Goal: Answer question/provide support: Share knowledge or assist other users

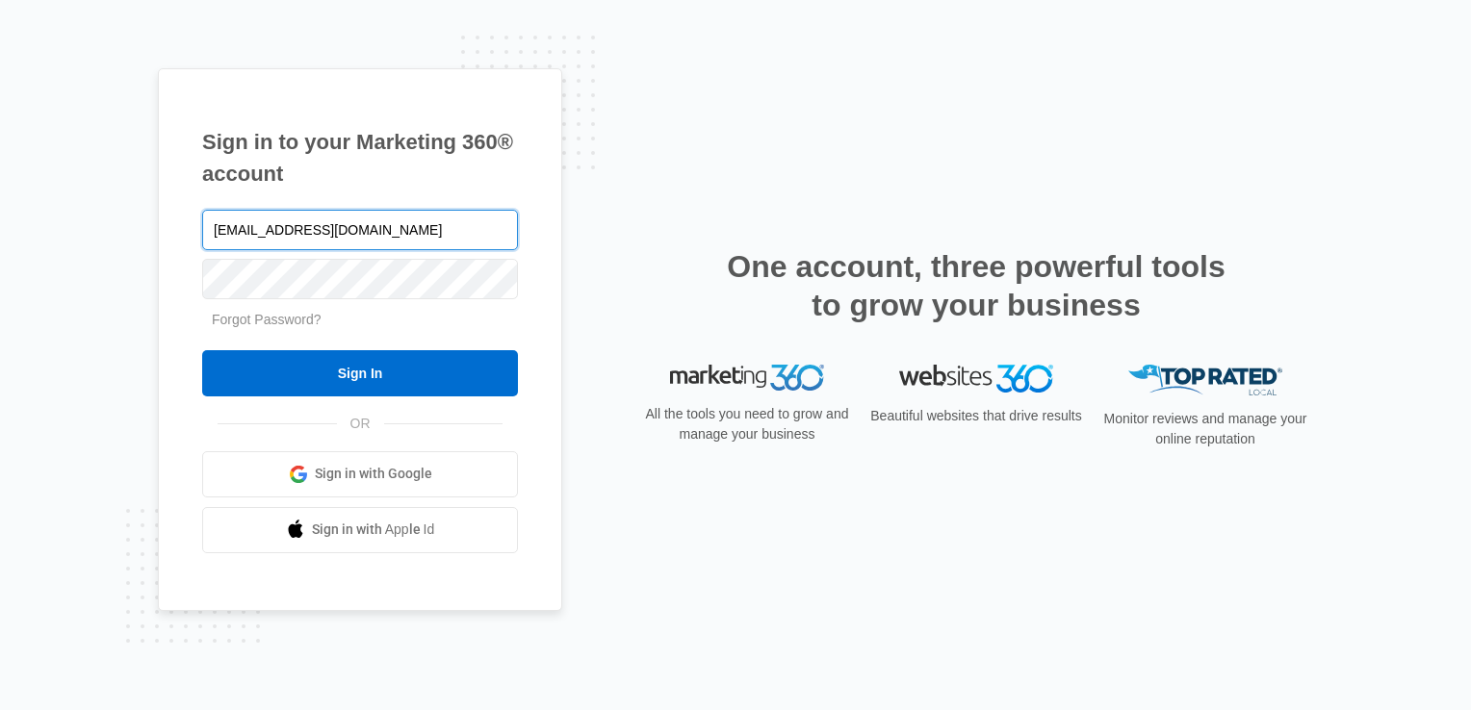
type input "[EMAIL_ADDRESS][DOMAIN_NAME]"
click at [202, 350] on input "Sign In" at bounding box center [360, 373] width 316 height 46
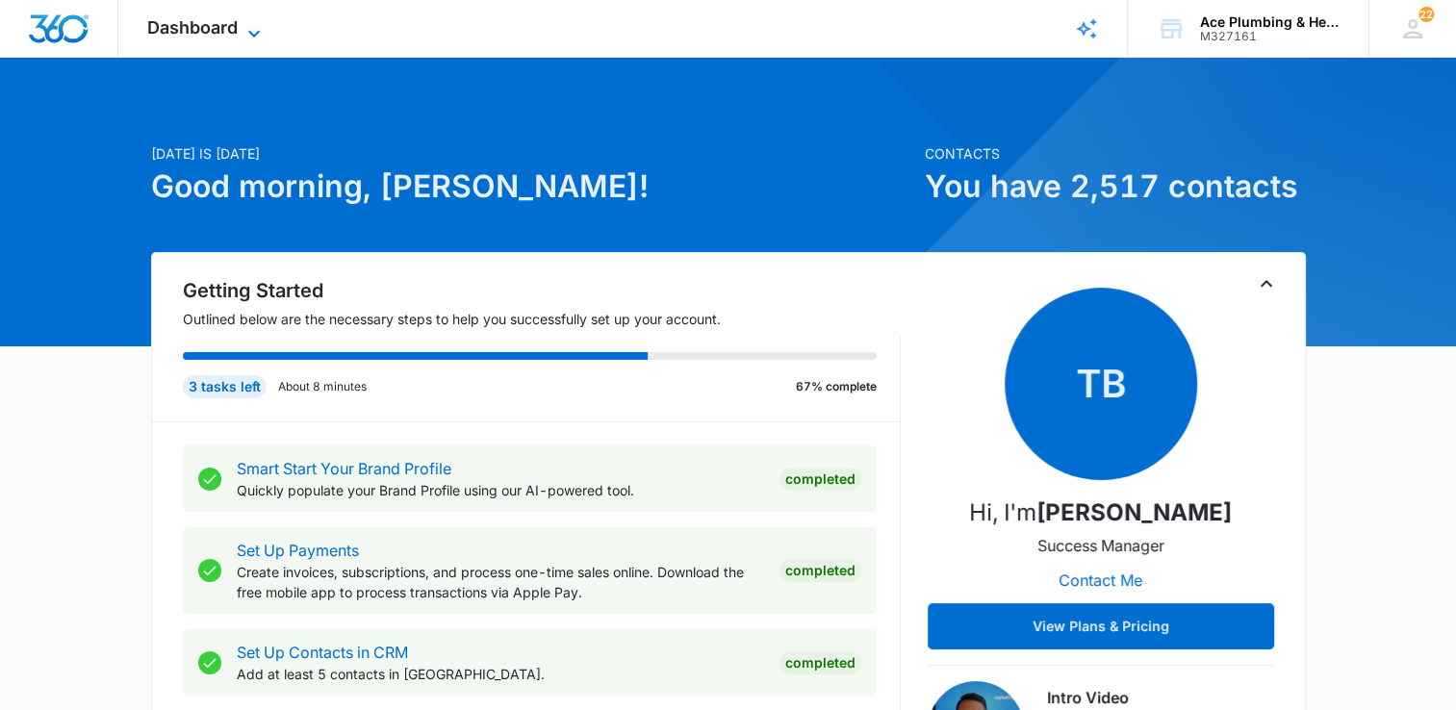
click at [251, 32] on icon at bounding box center [254, 33] width 12 height 7
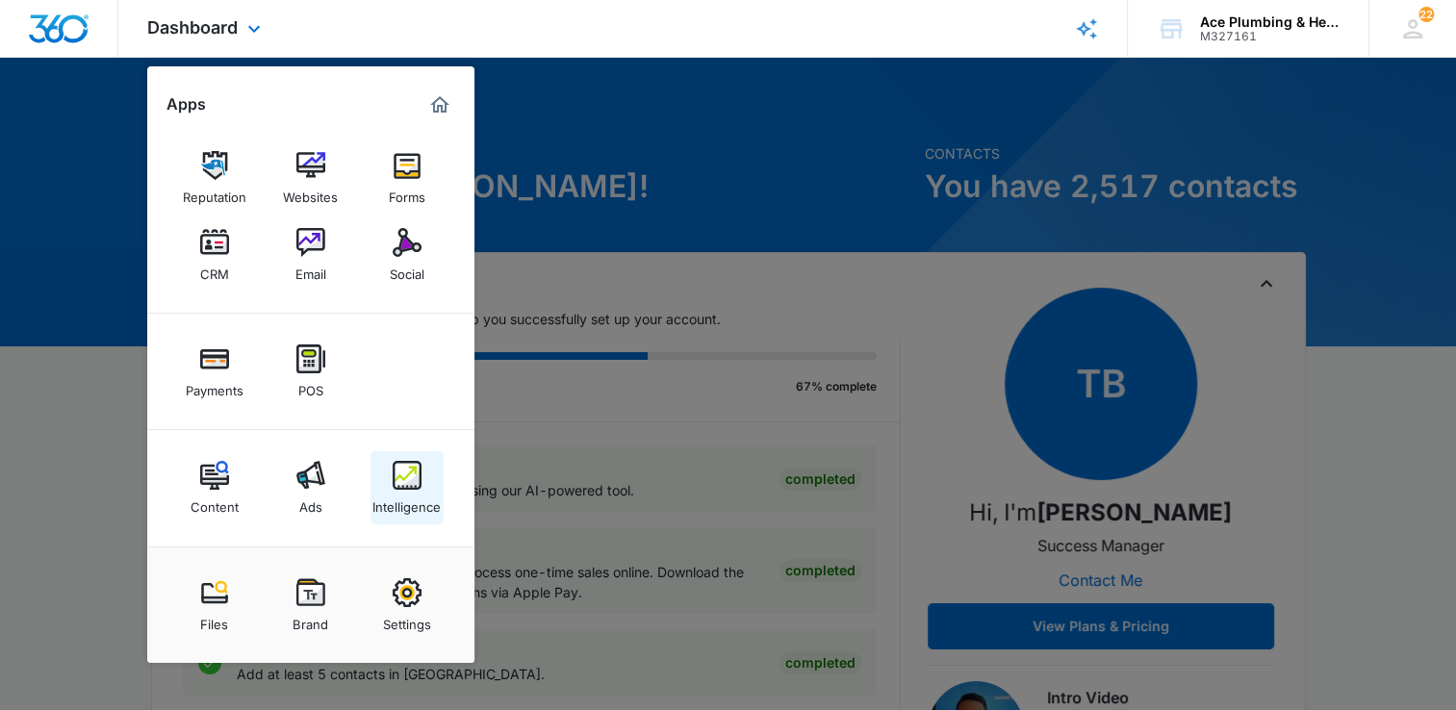
click at [412, 492] on div "Intelligence" at bounding box center [407, 502] width 68 height 25
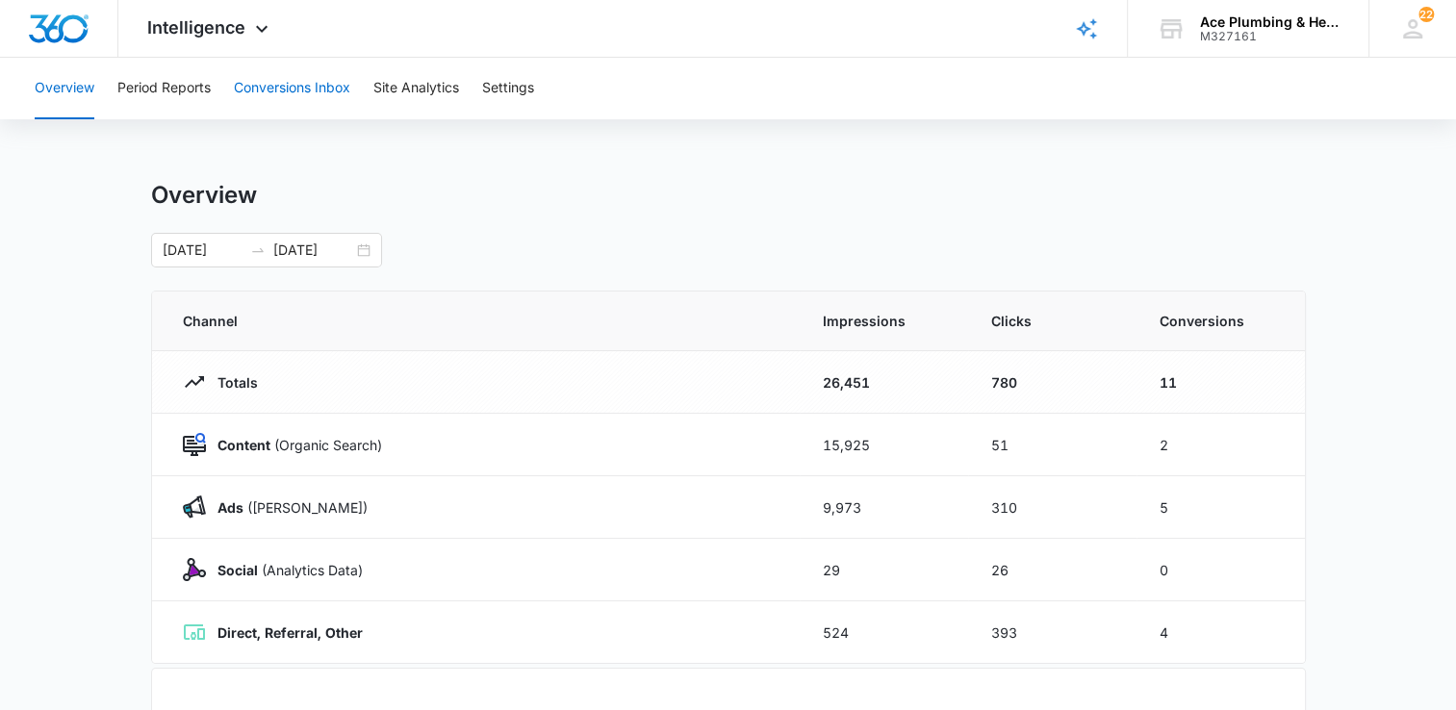
click at [277, 83] on button "Conversions Inbox" at bounding box center [292, 89] width 116 height 62
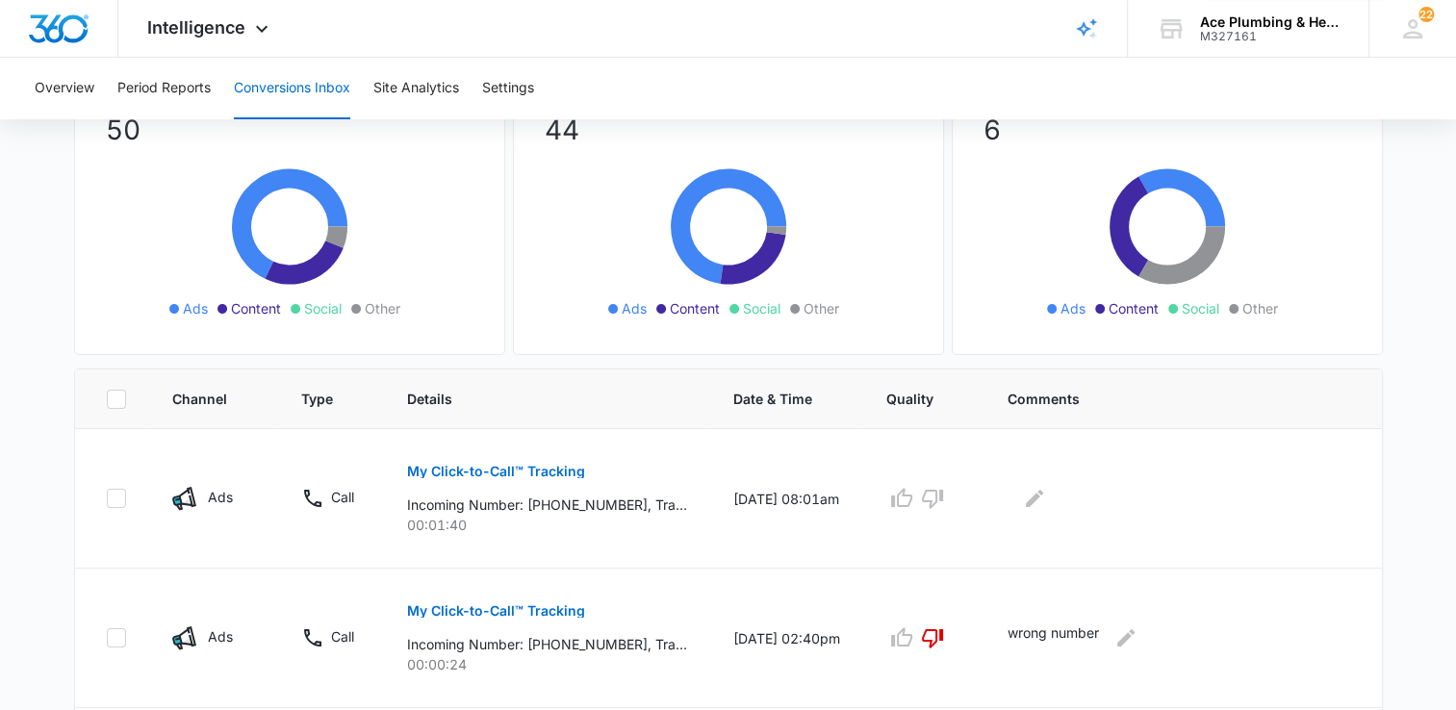
scroll to position [193, 0]
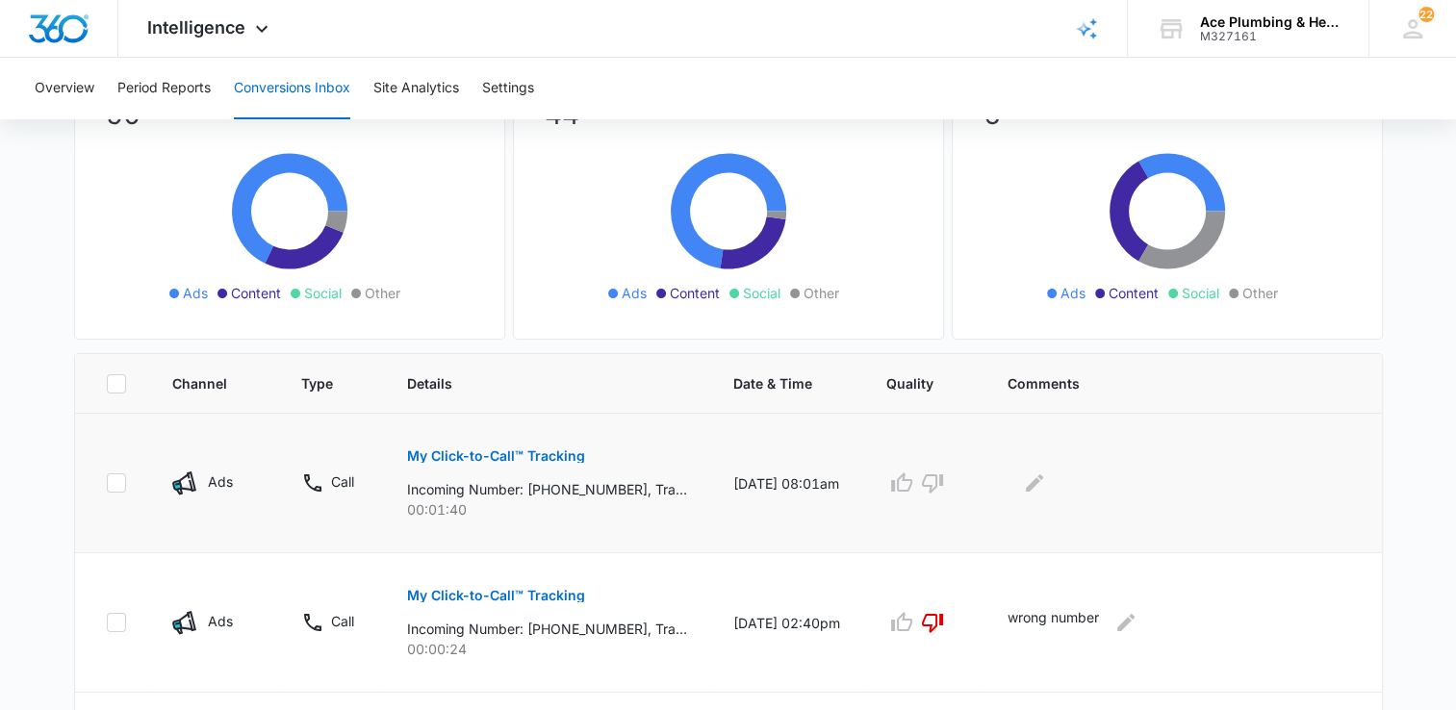
click at [473, 443] on button "My Click-to-Call™ Tracking" at bounding box center [496, 456] width 178 height 46
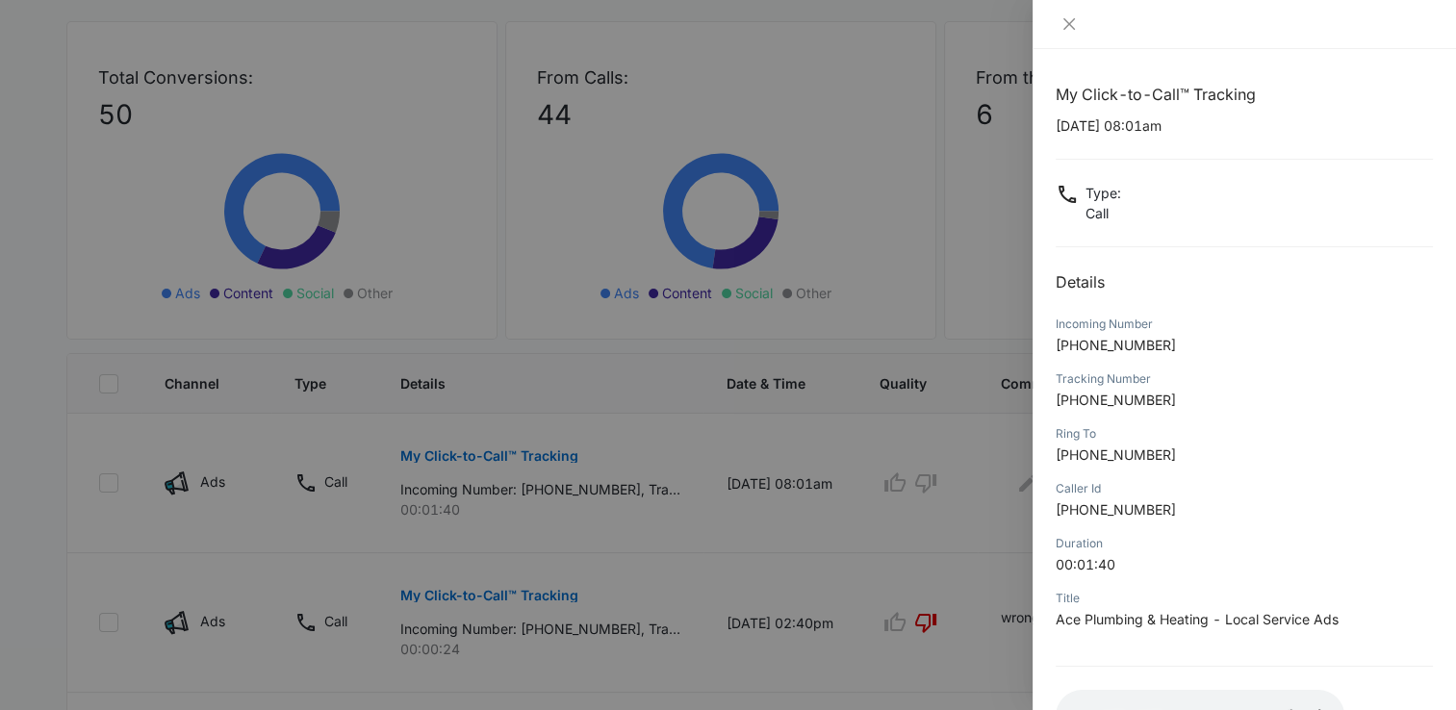
scroll to position [143, 0]
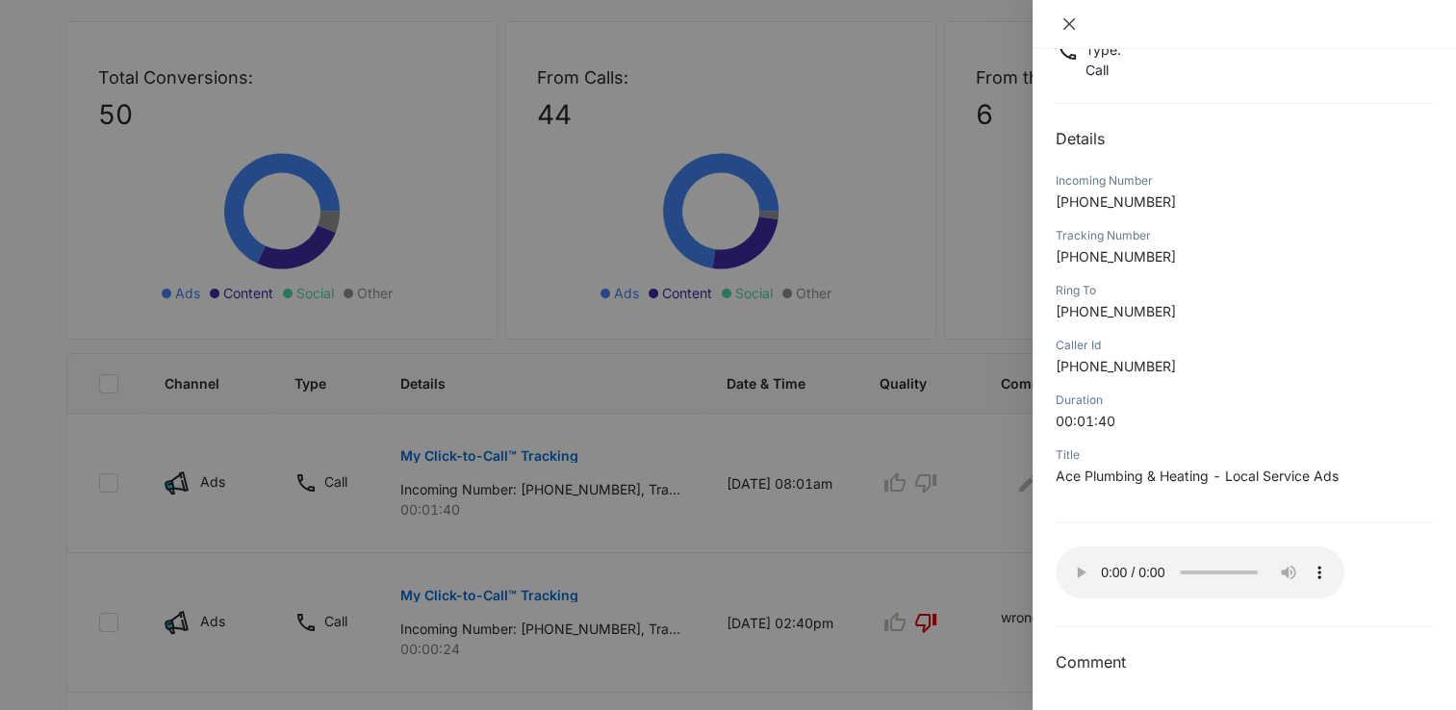
click at [1067, 22] on icon "close" at bounding box center [1069, 23] width 15 height 15
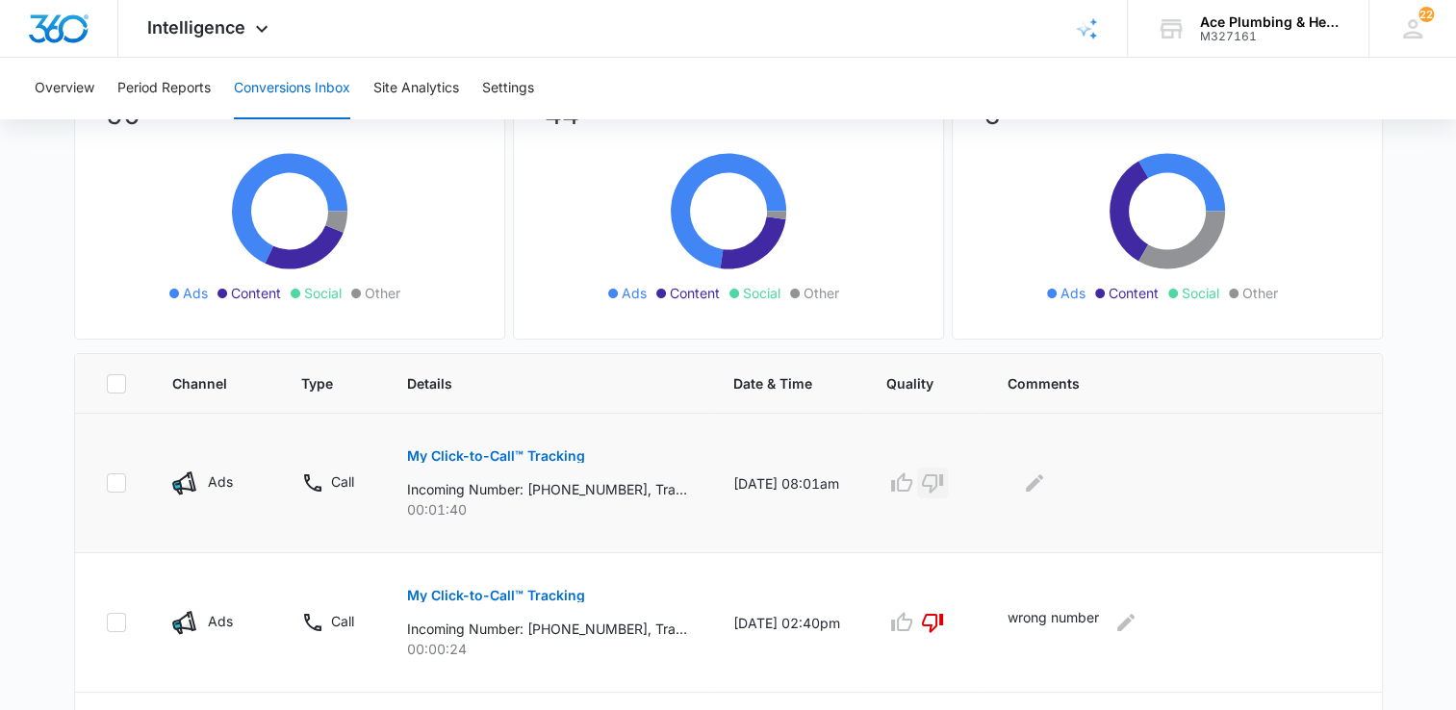
click at [943, 485] on icon "button" at bounding box center [932, 483] width 23 height 23
click at [1043, 483] on icon "Edit Comments" at bounding box center [1034, 483] width 23 height 23
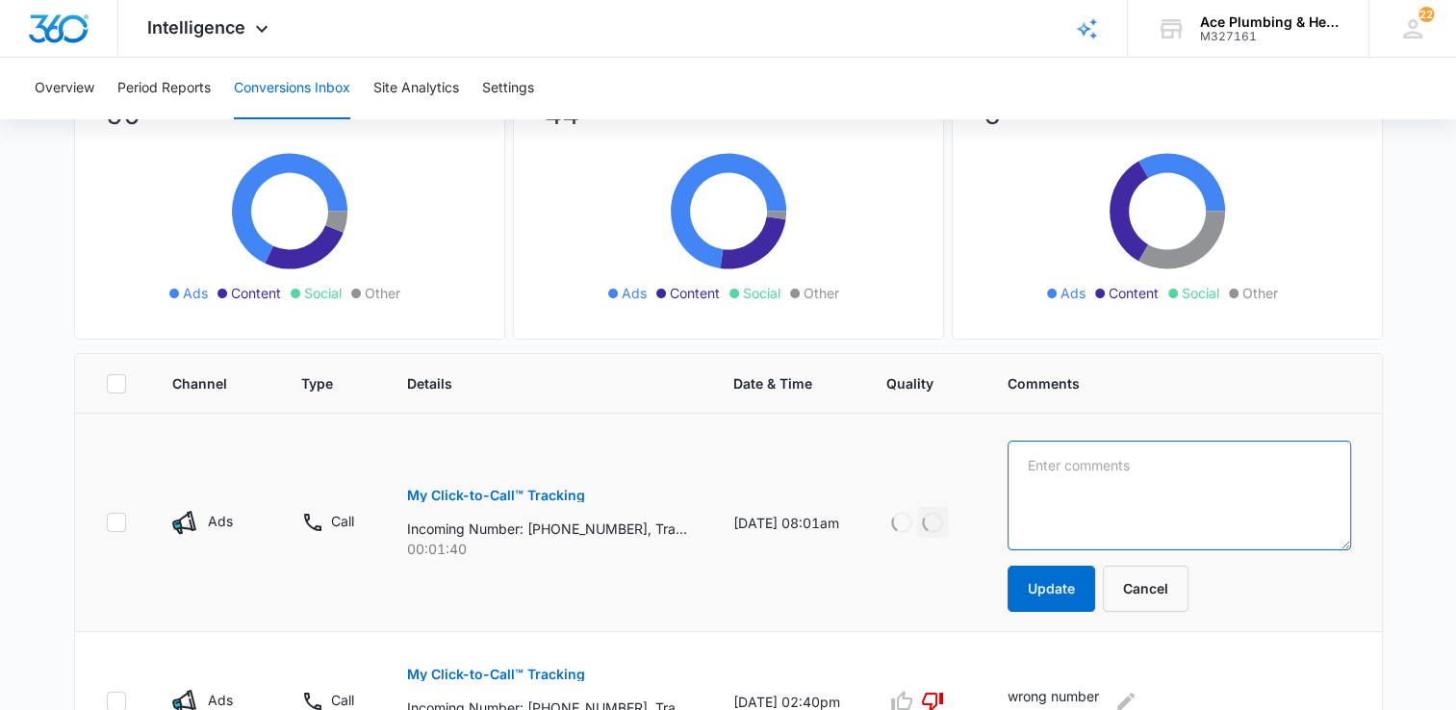
click at [1098, 473] on textarea at bounding box center [1179, 496] width 343 height 110
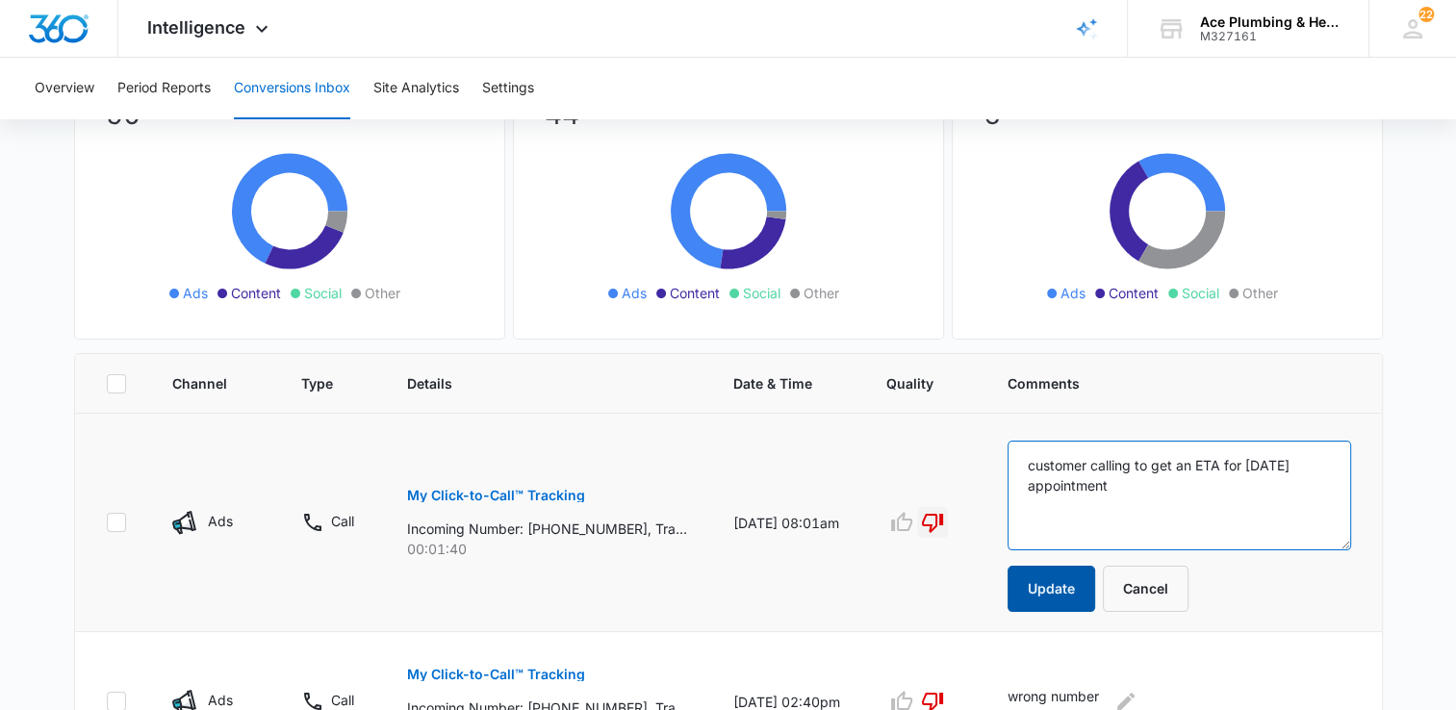
type textarea "customer calling to get an ETA for today's appointment"
click at [1067, 595] on button "Update" at bounding box center [1052, 589] width 88 height 46
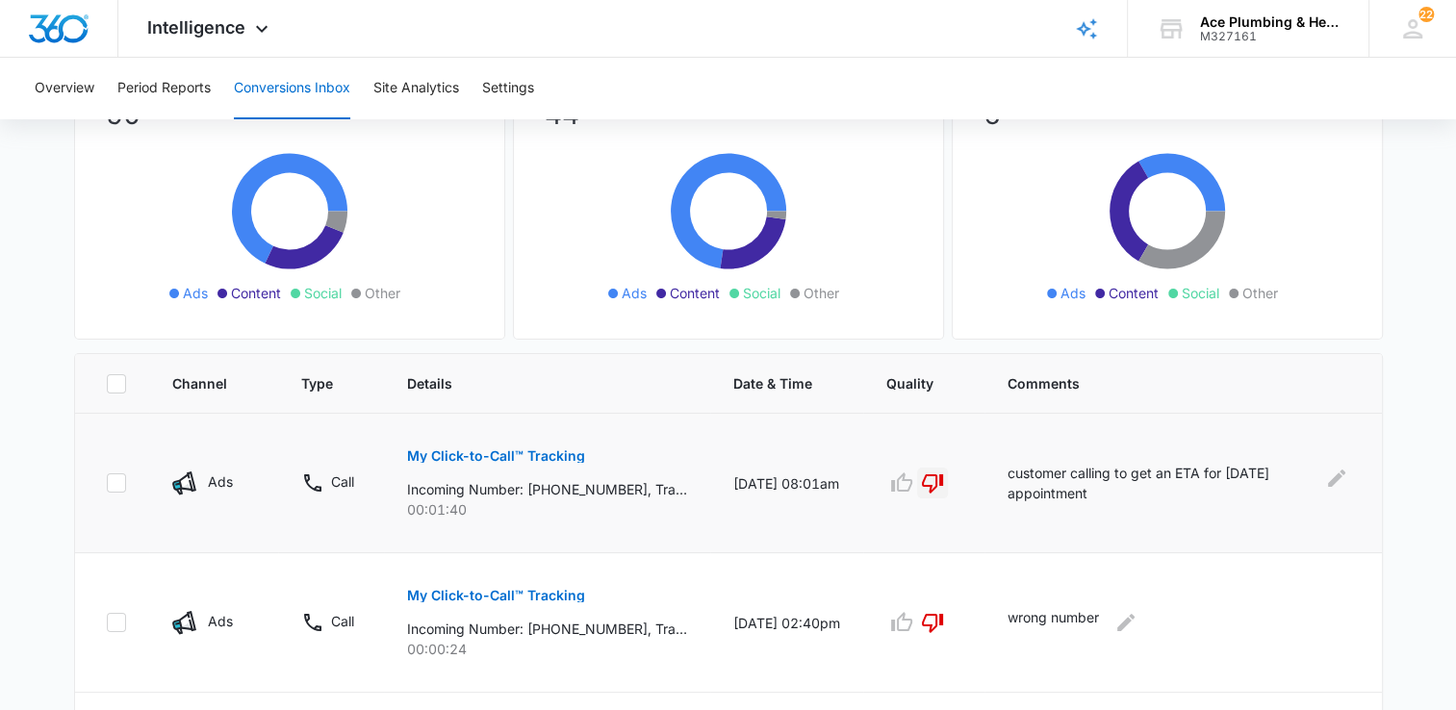
click at [1011, 479] on td "customer calling to get an ETA for today's appointment" at bounding box center [1183, 484] width 397 height 140
click at [1019, 478] on p "customer calling to get an ETA for today's appointment" at bounding box center [1159, 483] width 303 height 40
click at [1338, 475] on icon "Edit Comments" at bounding box center [1336, 478] width 17 height 17
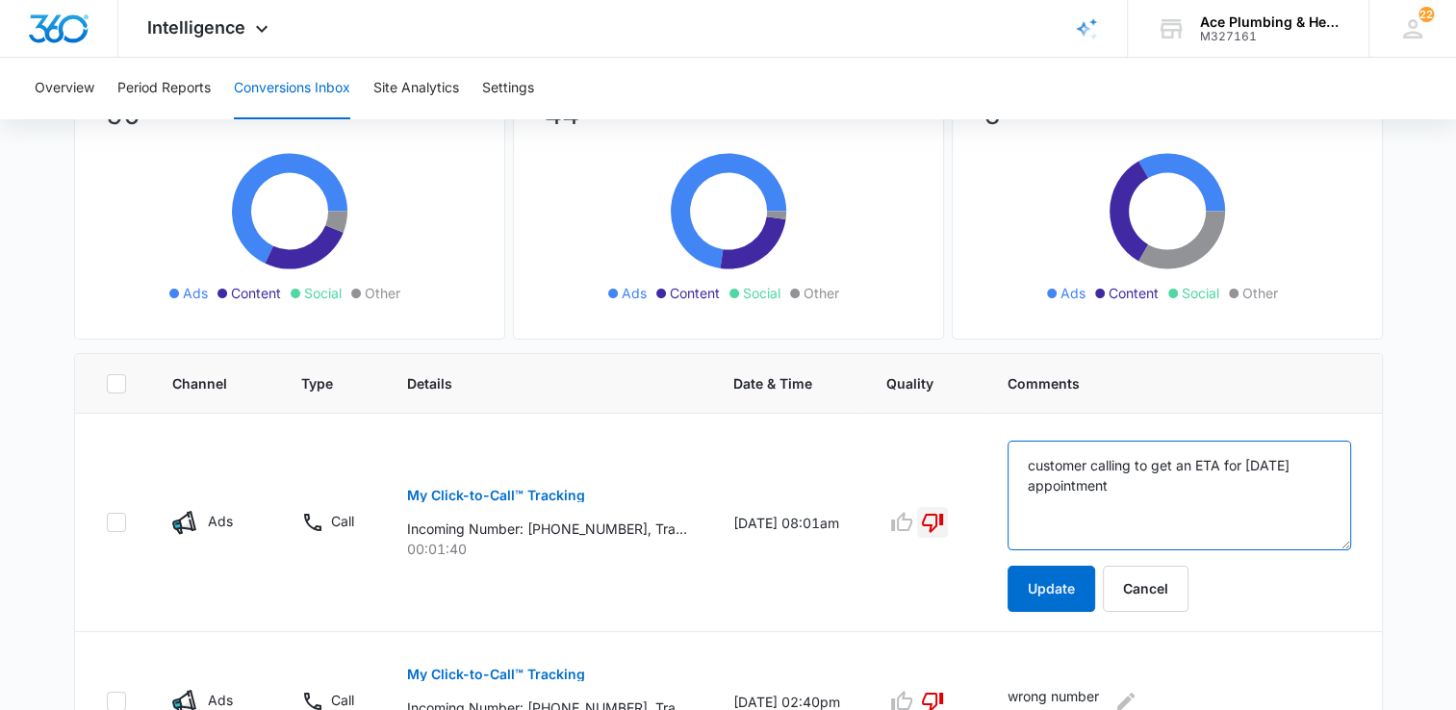
click at [1138, 465] on textarea "customer calling to get an ETA for today's appointment" at bounding box center [1179, 496] width 343 height 110
type textarea "customer calling back to get an ETA for today's appointment"
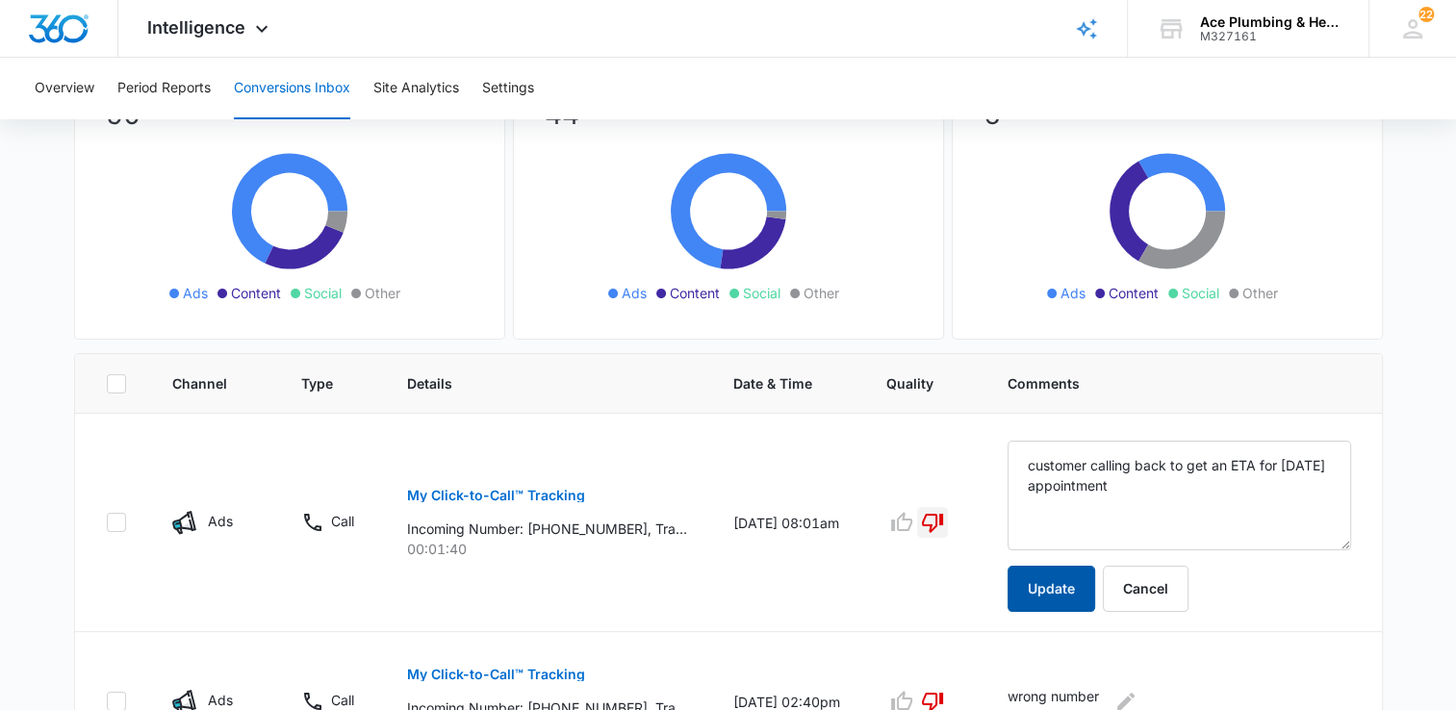
click at [1050, 596] on button "Update" at bounding box center [1052, 589] width 88 height 46
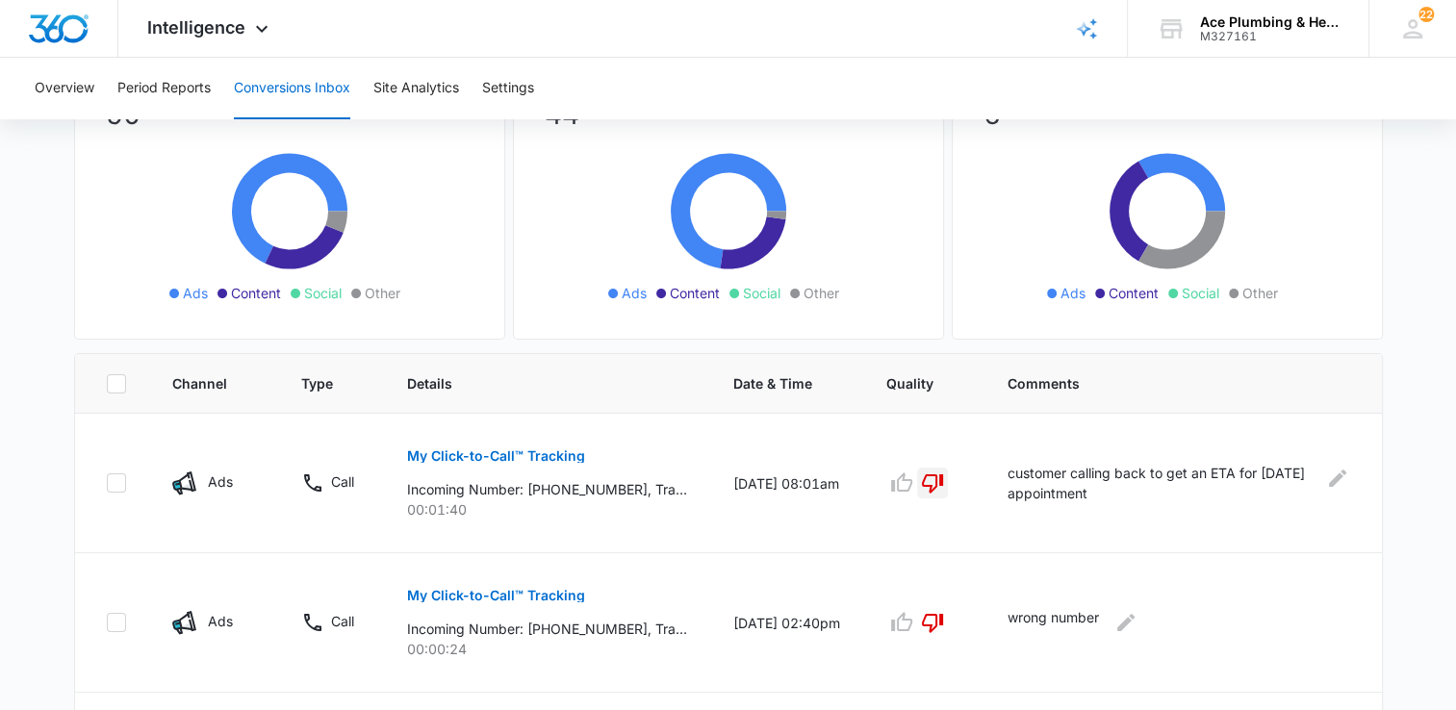
drag, startPoint x: 1019, startPoint y: 476, endPoint x: 1098, endPoint y: 495, distance: 81.0
click at [1098, 495] on p "customer calling back to get an ETA for today's appointment" at bounding box center [1160, 483] width 305 height 40
copy p "ustomer calling back to get an ETA for today's appointment"
click at [82, 92] on button "Overview" at bounding box center [65, 89] width 60 height 62
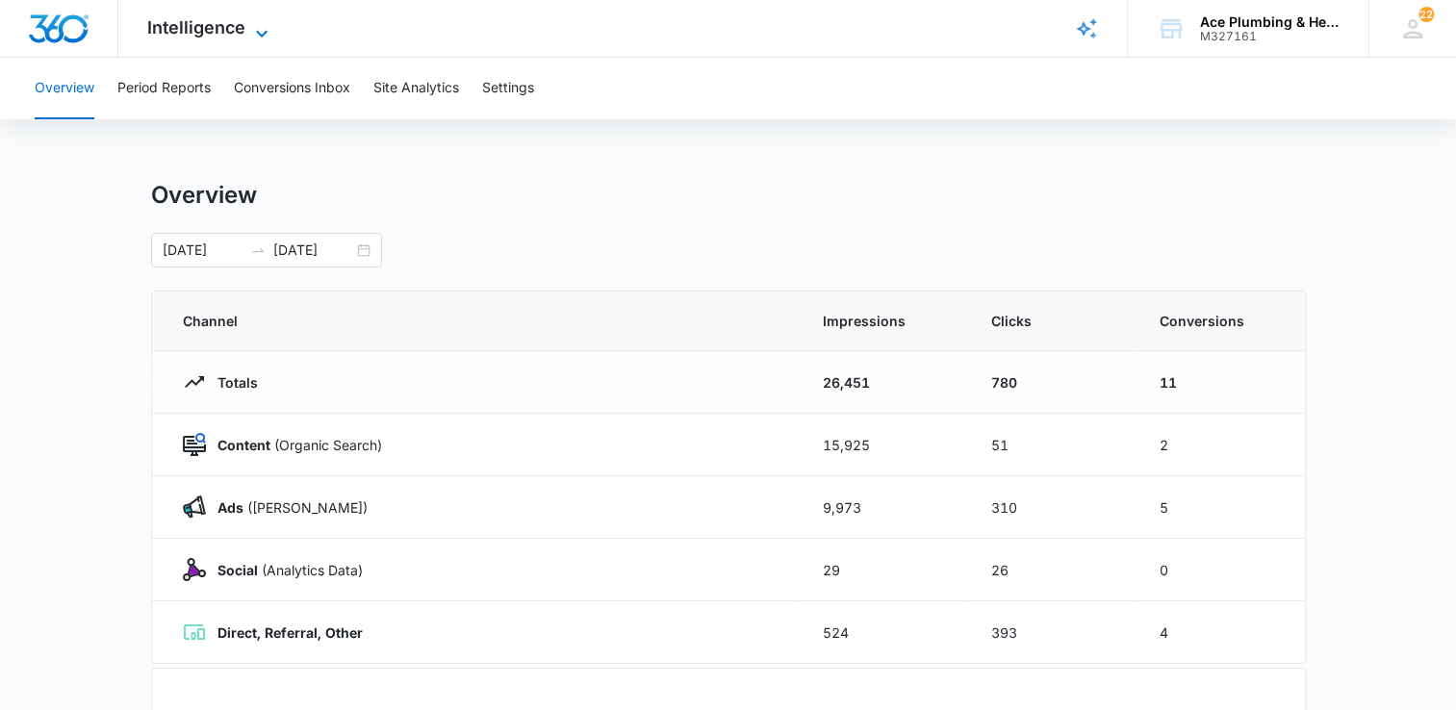
click at [258, 37] on icon at bounding box center [261, 33] width 23 height 23
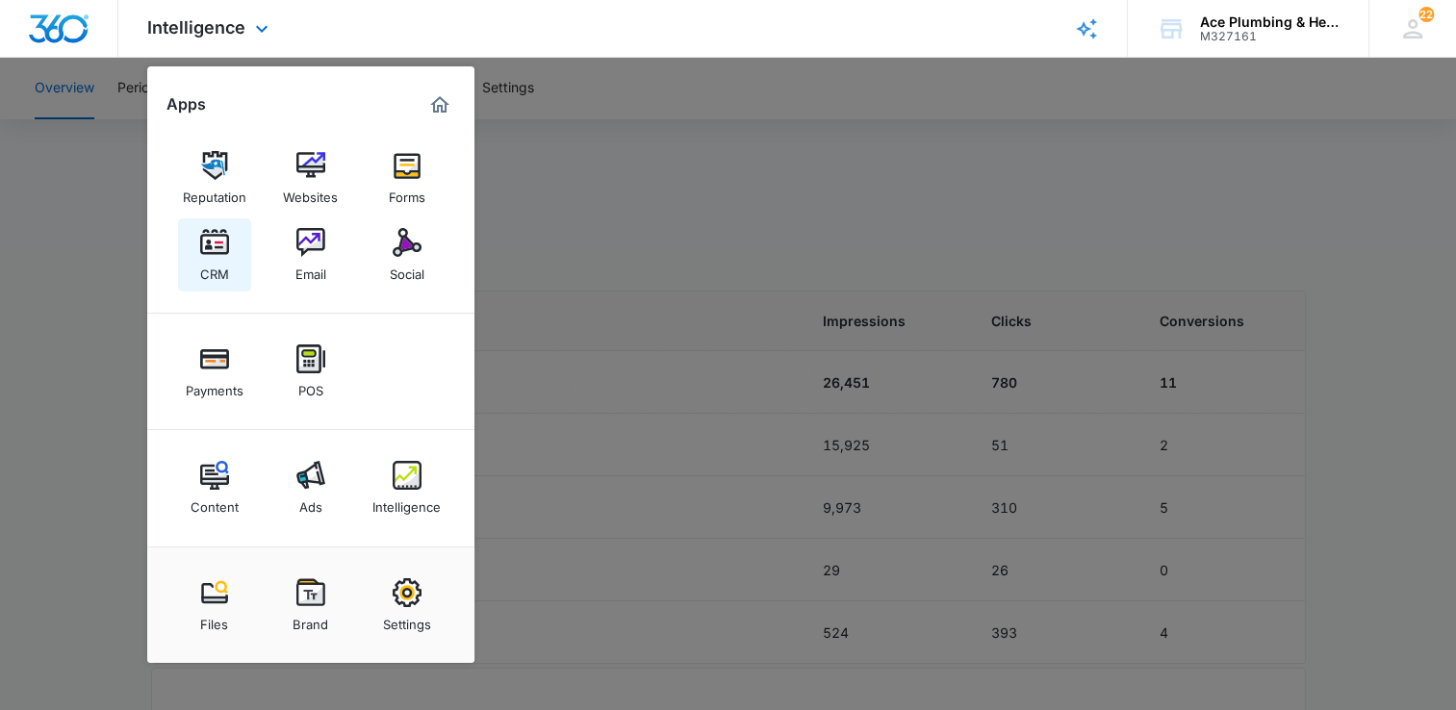
click at [209, 259] on div "CRM" at bounding box center [214, 269] width 29 height 25
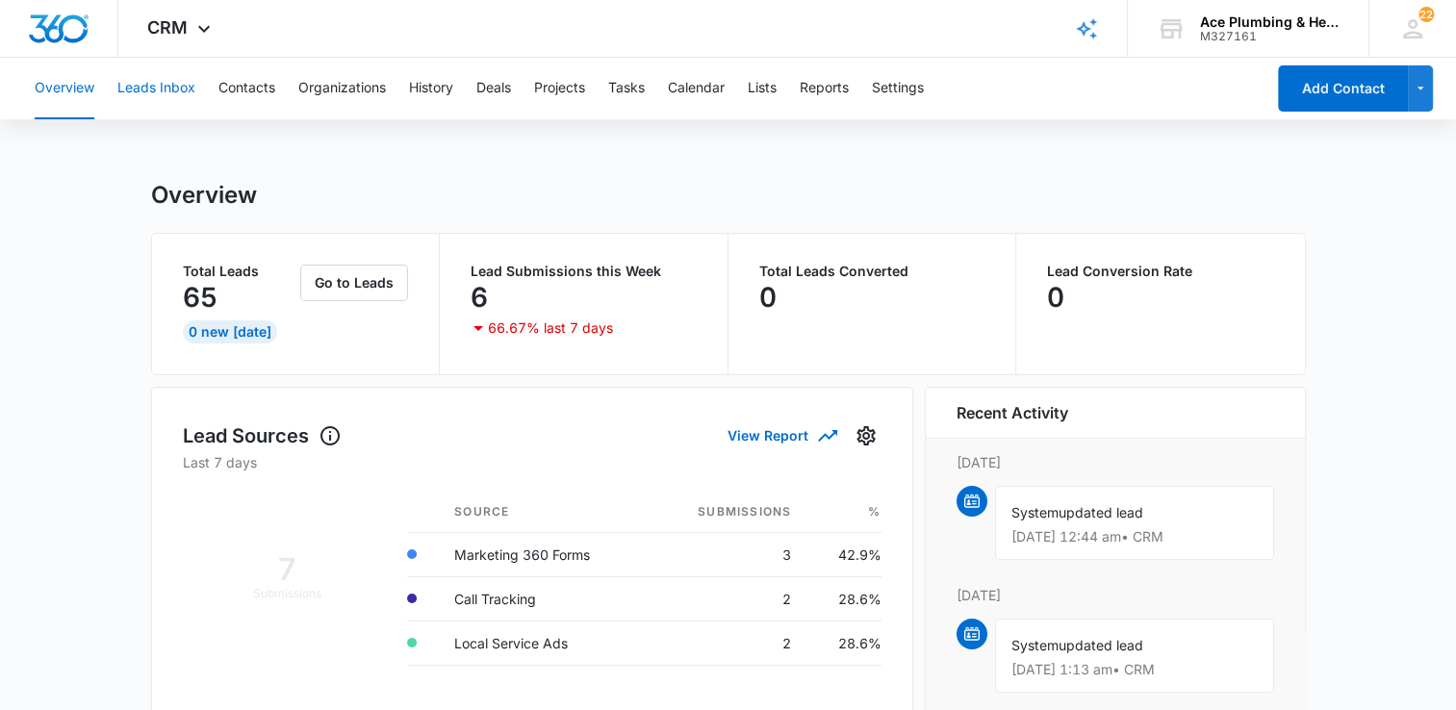
click at [179, 81] on button "Leads Inbox" at bounding box center [156, 89] width 78 height 62
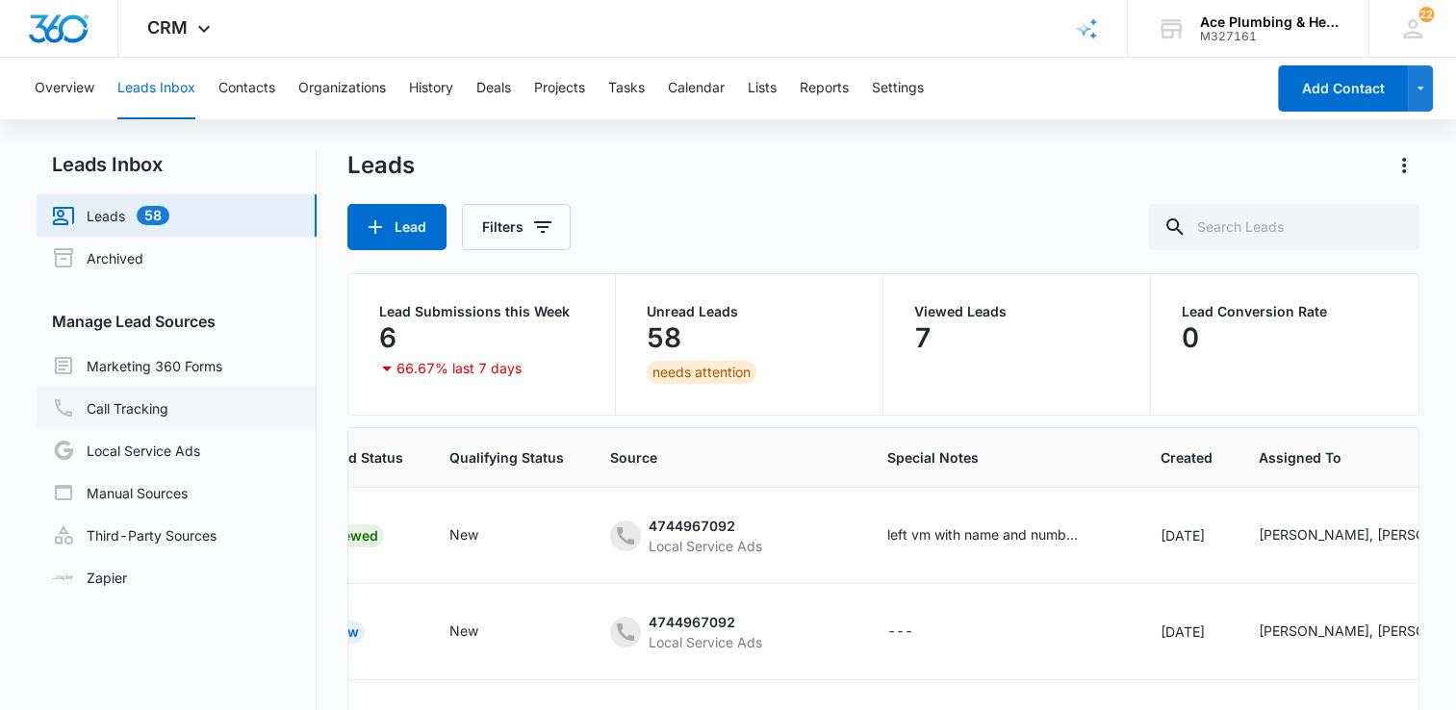
click at [145, 406] on link "Call Tracking" at bounding box center [110, 408] width 116 height 23
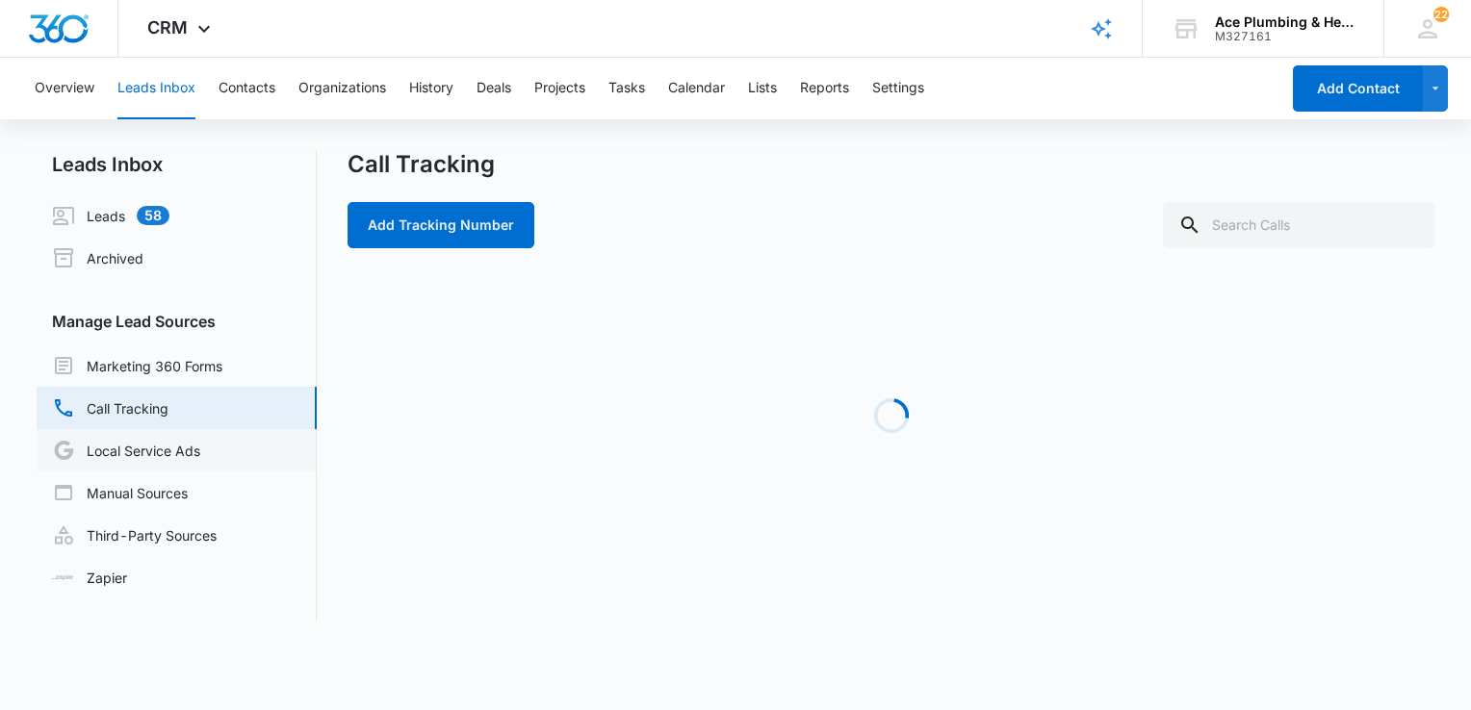
click at [185, 450] on link "Local Service Ads" at bounding box center [126, 450] width 148 height 23
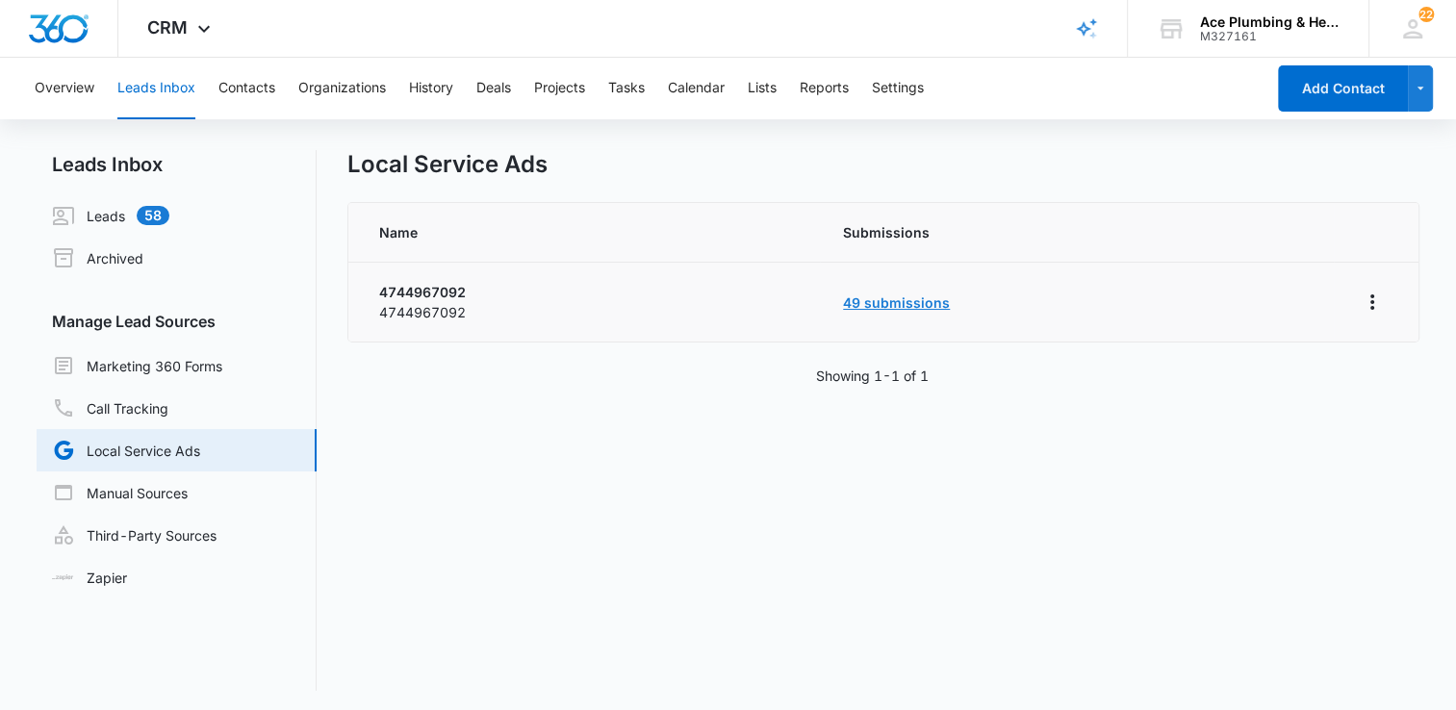
click at [884, 303] on link "49 submissions" at bounding box center [896, 303] width 107 height 16
